Goal: Task Accomplishment & Management: Use online tool/utility

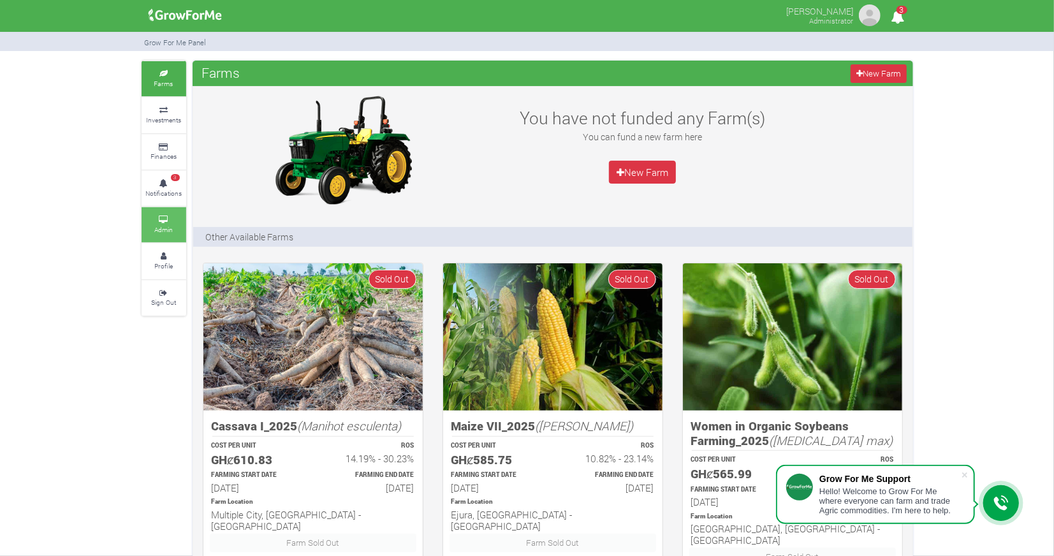
click at [155, 230] on small "Admin" at bounding box center [163, 229] width 18 height 9
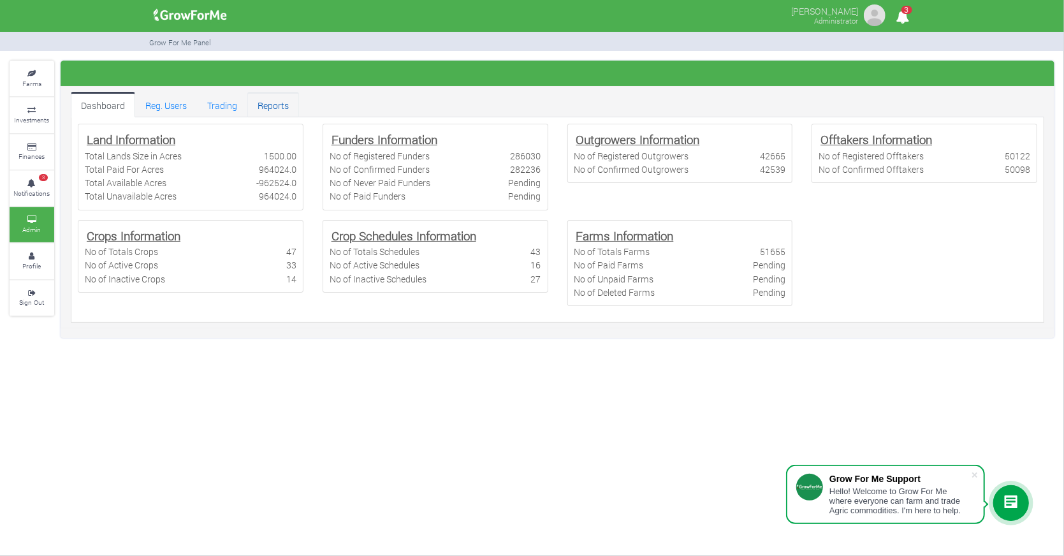
click at [270, 109] on link "Reports" at bounding box center [273, 105] width 52 height 26
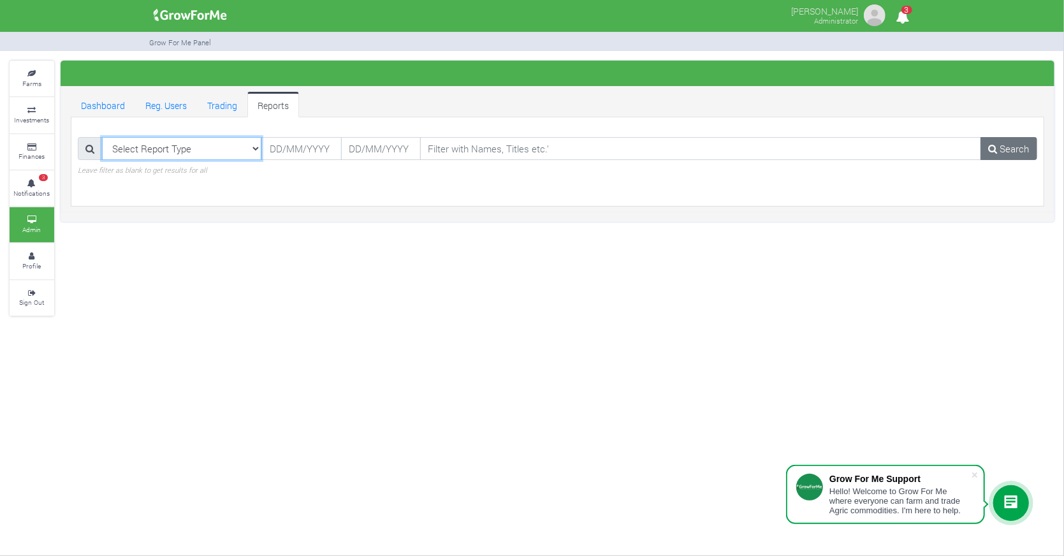
click at [254, 147] on select "Select Report Type Registered Users Web Registered Users Active Users Paid Fund…" at bounding box center [182, 148] width 160 height 23
select select "?reporttype=Enumerated Farmers"
click at [102, 137] on select "Select Report Type Registered Users Web Registered Users Active Users Paid Fund…" at bounding box center [182, 148] width 160 height 23
click at [297, 149] on input "09/09/2025" at bounding box center [301, 148] width 80 height 23
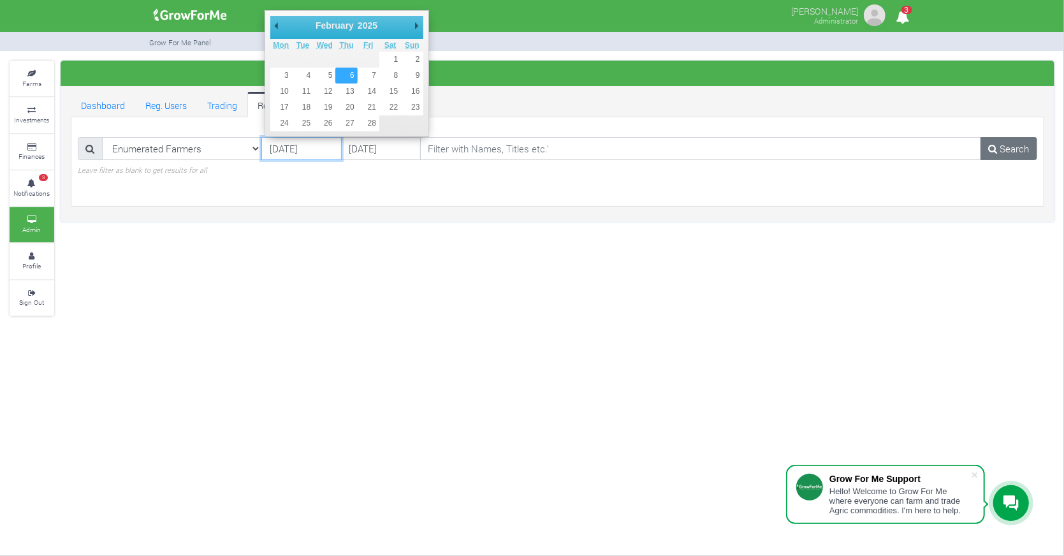
type input "06/02/2025"
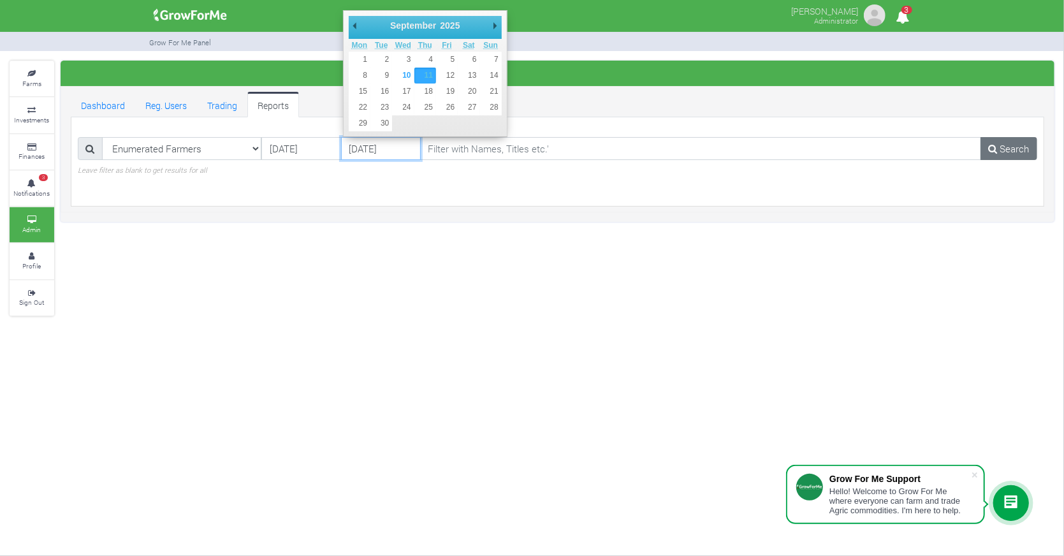
click at [371, 142] on input "[DATE]" at bounding box center [381, 148] width 80 height 23
click at [337, 206] on div "Dashboard Reg. Users Trading Reports Enumerated Farmers Farms" at bounding box center [558, 149] width 994 height 126
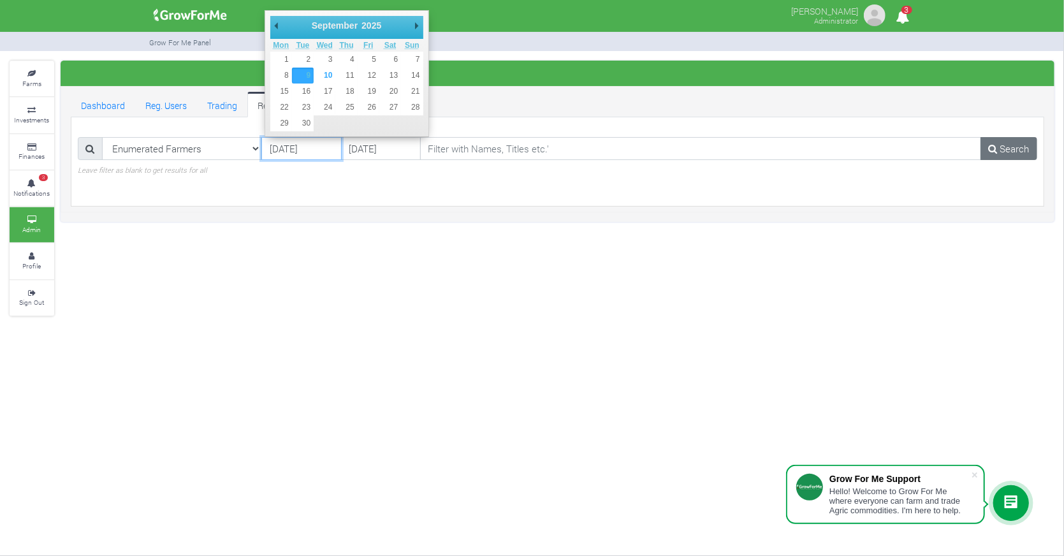
click at [285, 151] on input "[DATE]" at bounding box center [301, 148] width 80 height 23
click at [334, 22] on select "January February March April May June July August September October November De…" at bounding box center [339, 25] width 58 height 13
type input "[DATE]"
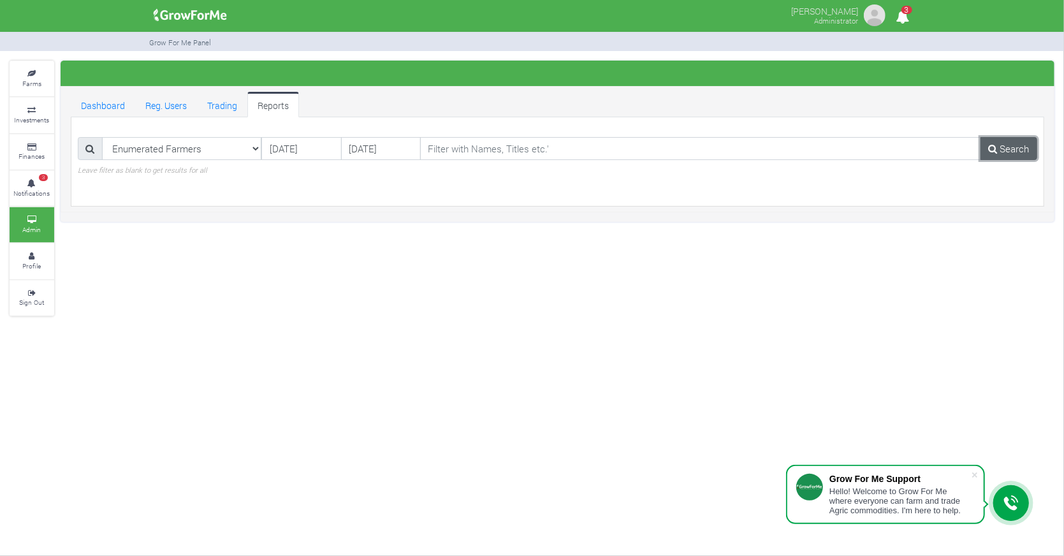
click at [1021, 148] on link "Search" at bounding box center [1009, 148] width 57 height 23
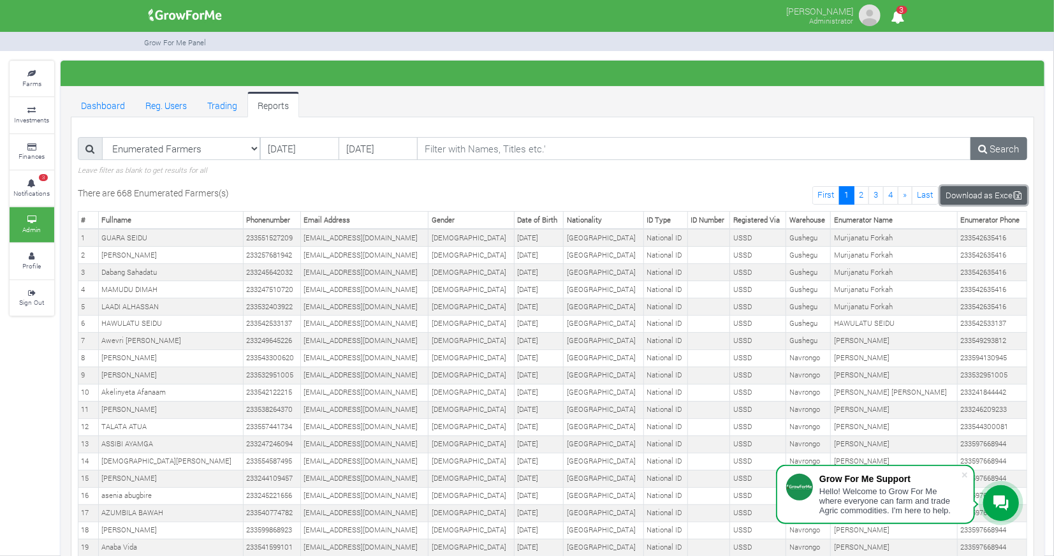
click at [962, 195] on link "Download as Excel" at bounding box center [984, 195] width 87 height 18
